Goal: Information Seeking & Learning: Learn about a topic

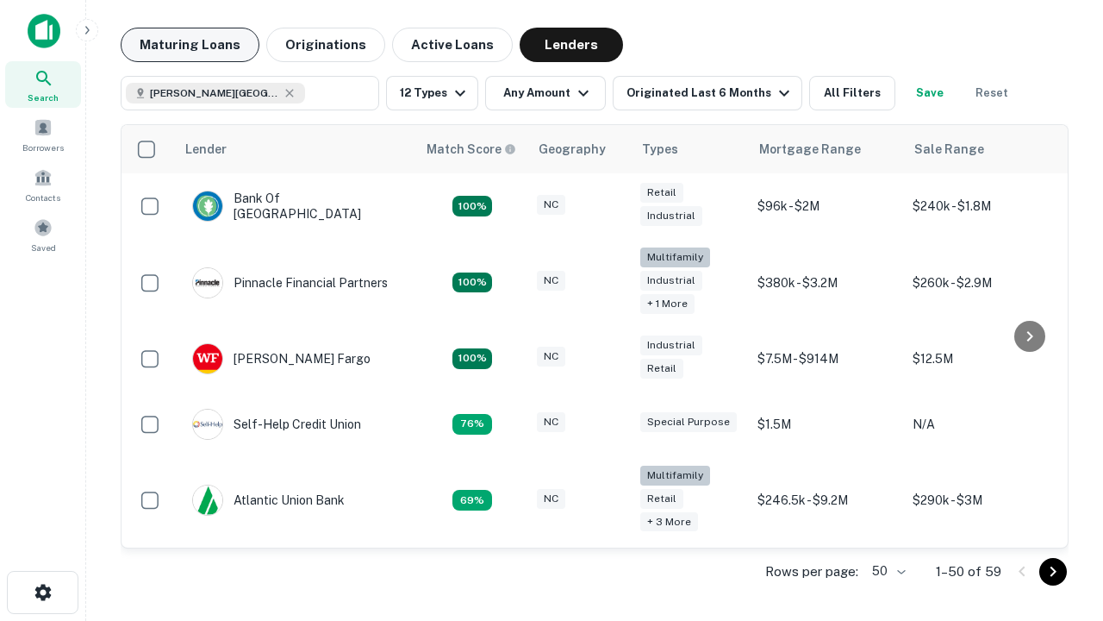
click at [190, 45] on button "Maturing Loans" at bounding box center [190, 45] width 139 height 34
